Goal: Information Seeking & Learning: Learn about a topic

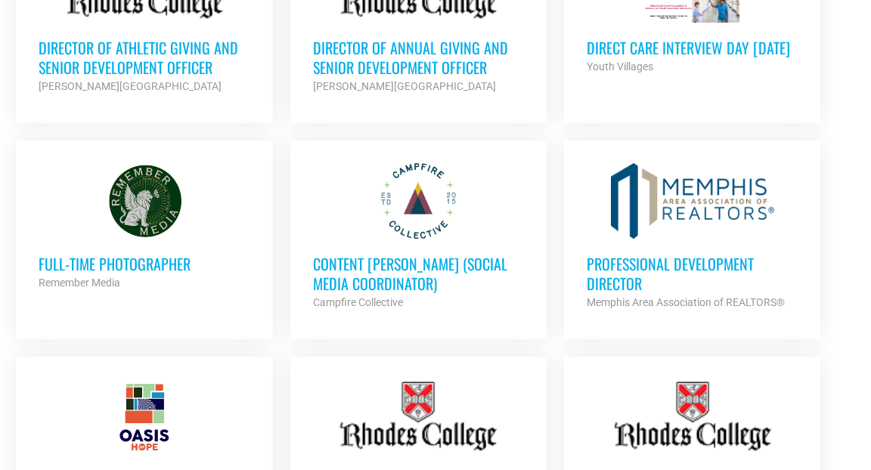
scroll to position [1001, 0]
click at [139, 239] on div at bounding box center [145, 201] width 212 height 76
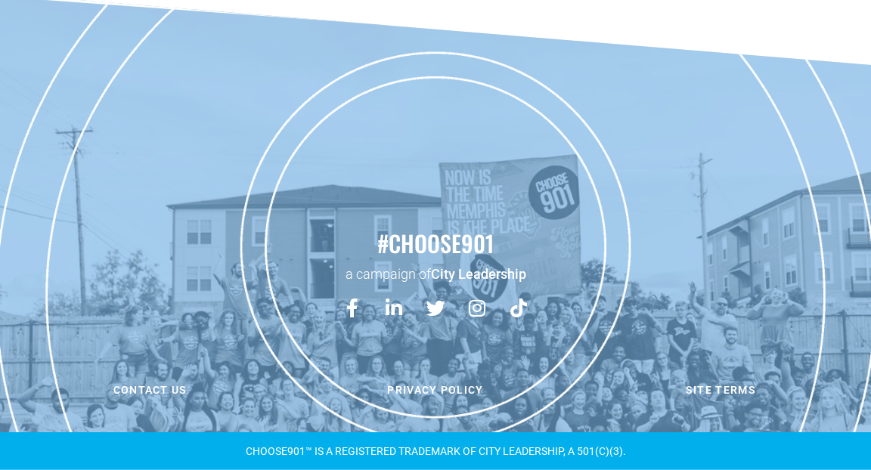
scroll to position [1572, 0]
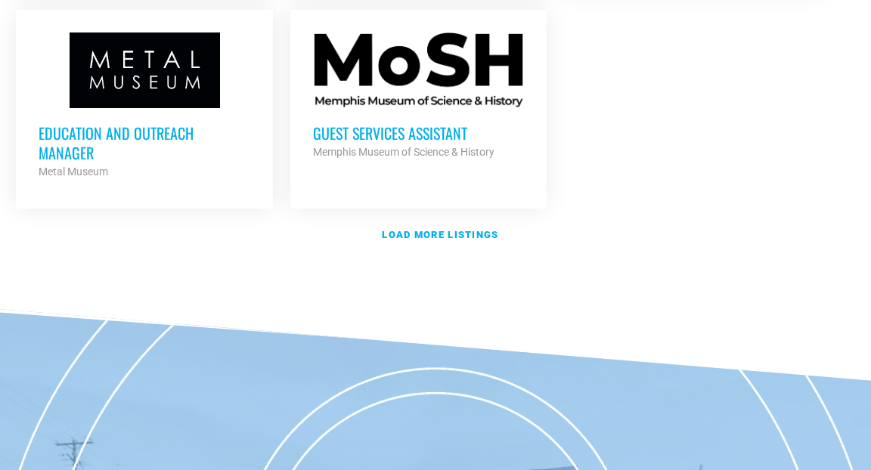
scroll to position [1975, 0]
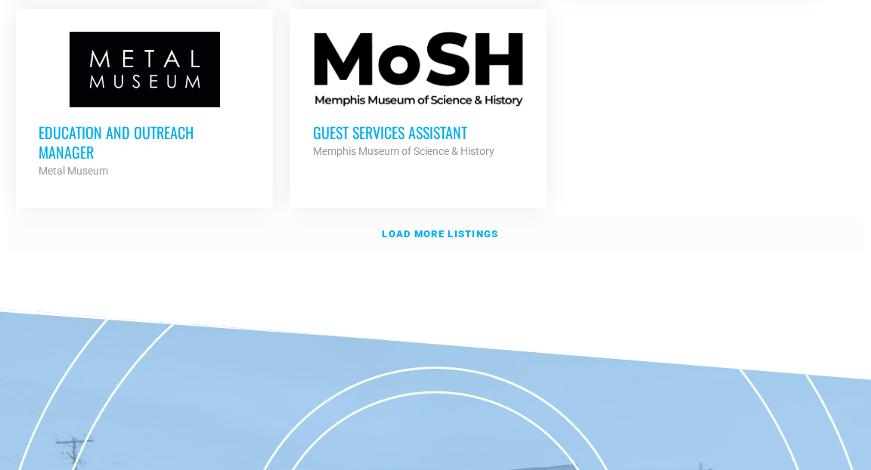
click at [448, 240] on strong "Load more listings" at bounding box center [440, 233] width 116 height 11
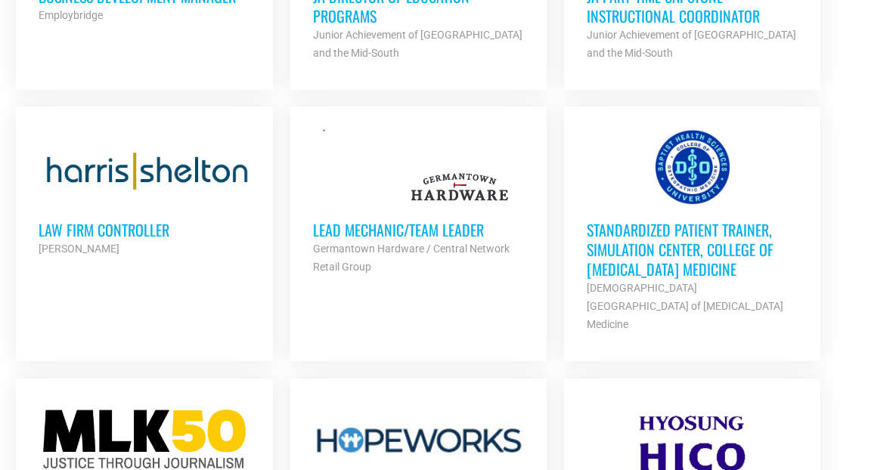
scroll to position [2564, 0]
